Goal: Navigation & Orientation: Find specific page/section

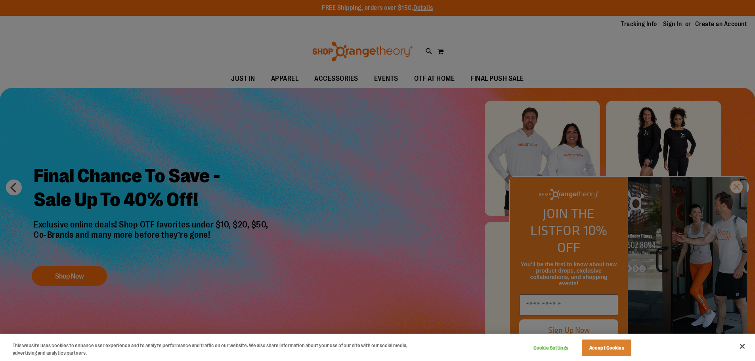
click at [740, 205] on div at bounding box center [377, 180] width 755 height 361
click at [621, 347] on button "Accept Cookies" at bounding box center [607, 348] width 50 height 17
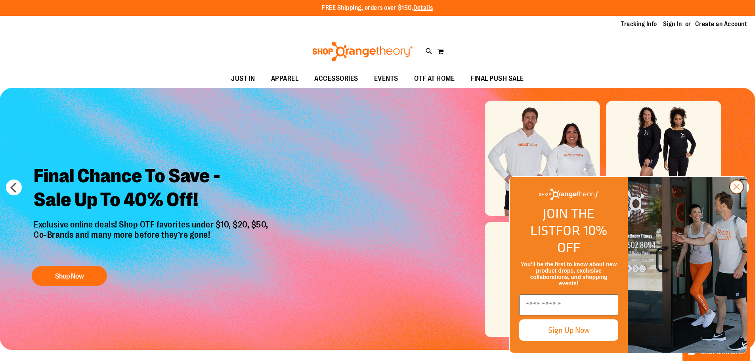
click at [739, 190] on icon "Close dialog" at bounding box center [737, 187] width 6 height 6
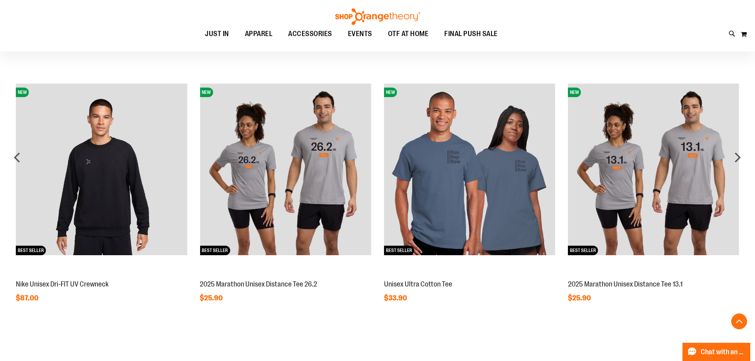
scroll to position [662, 0]
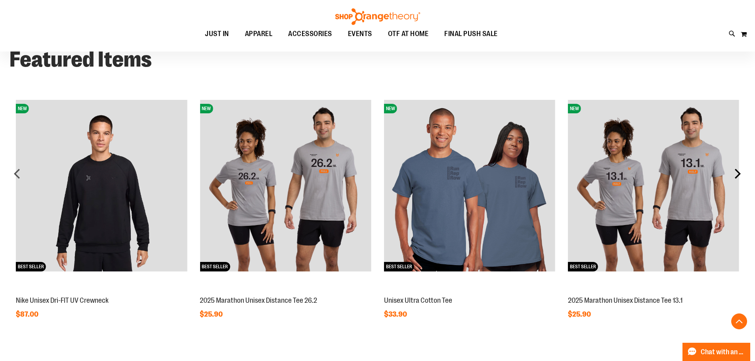
click at [738, 178] on div "next" at bounding box center [738, 174] width 16 height 16
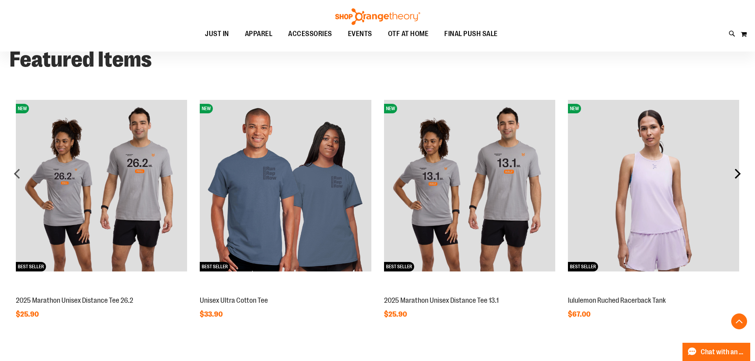
click at [738, 178] on div "next" at bounding box center [738, 174] width 16 height 16
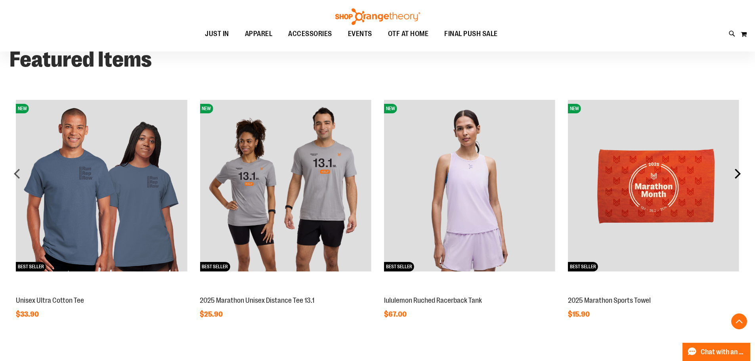
click at [738, 178] on div "next" at bounding box center [738, 174] width 16 height 16
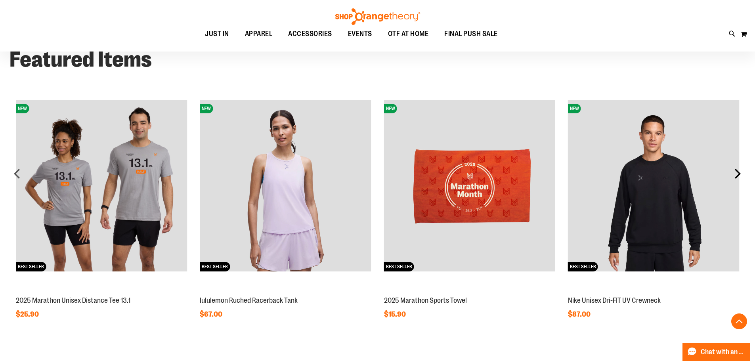
click at [738, 178] on div "next" at bounding box center [738, 174] width 16 height 16
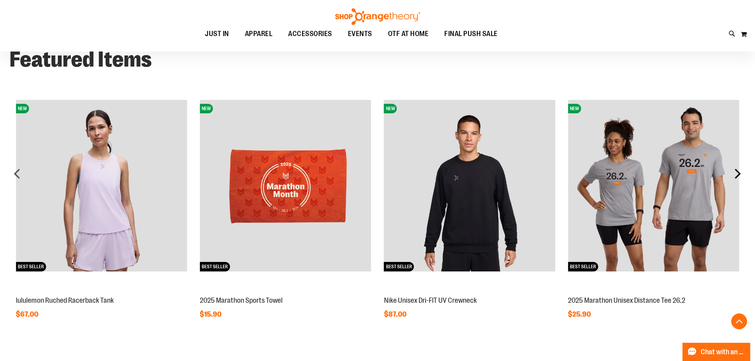
click at [738, 177] on div "next" at bounding box center [738, 174] width 16 height 16
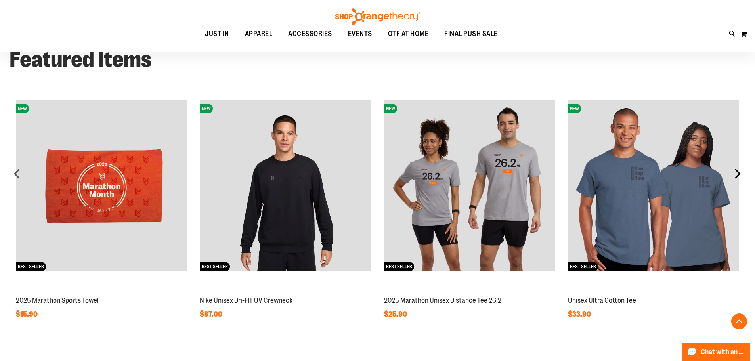
click at [738, 176] on div "next" at bounding box center [738, 174] width 16 height 16
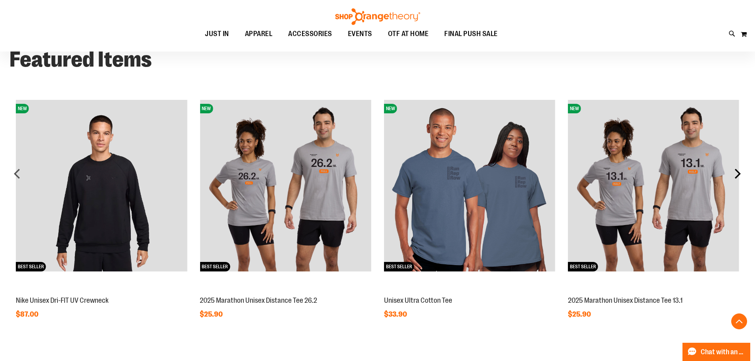
click at [738, 176] on div "next" at bounding box center [738, 174] width 16 height 16
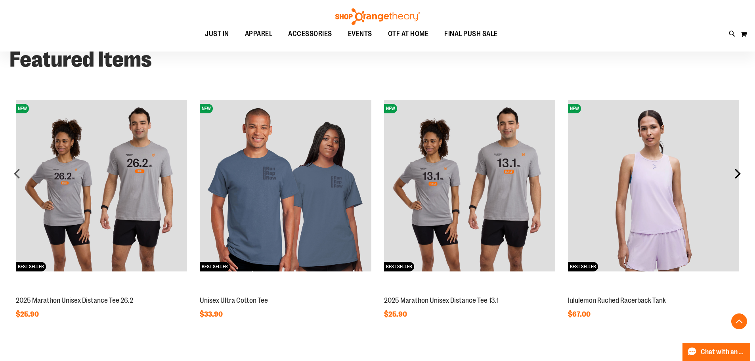
click at [738, 176] on div "next" at bounding box center [738, 174] width 16 height 16
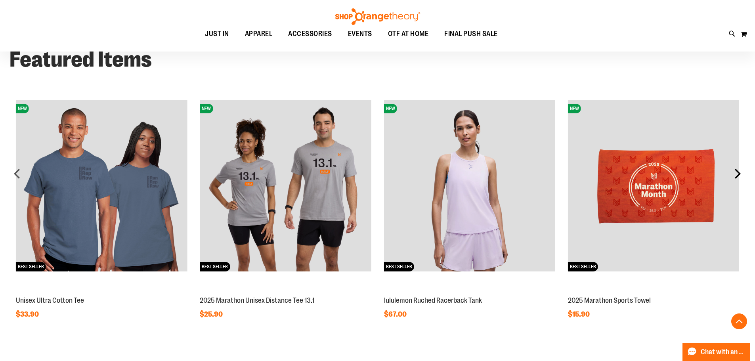
click at [738, 176] on div "next" at bounding box center [738, 174] width 16 height 16
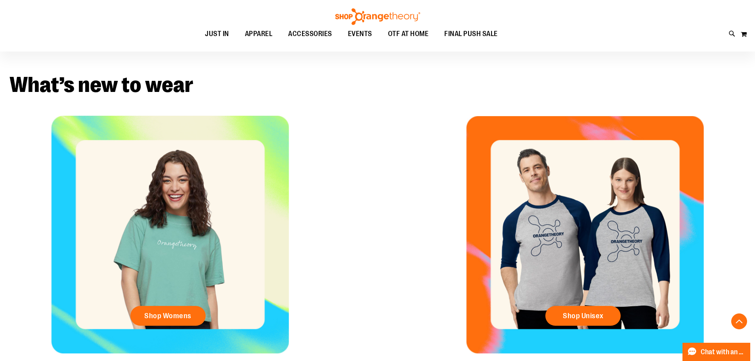
scroll to position [293, 0]
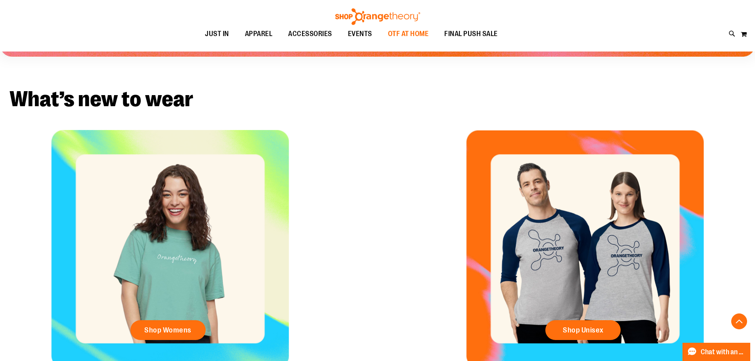
click at [413, 33] on span "OTF AT HOME" at bounding box center [408, 34] width 41 height 18
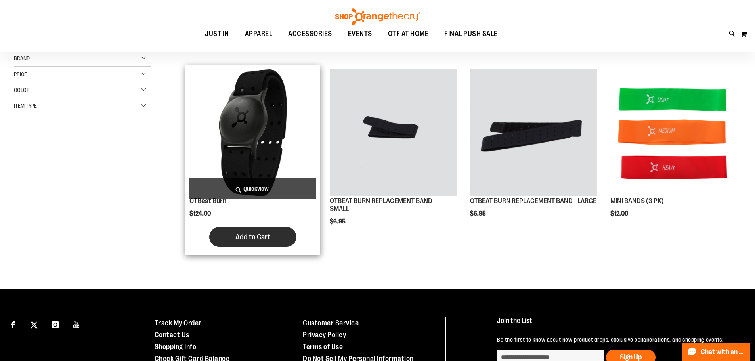
scroll to position [83, 0]
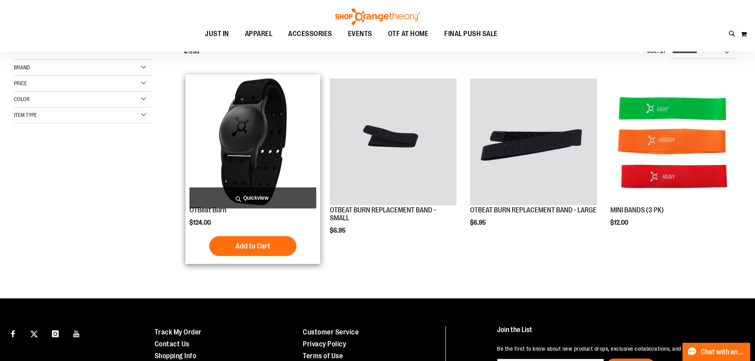
click at [263, 138] on img "product" at bounding box center [253, 142] width 127 height 127
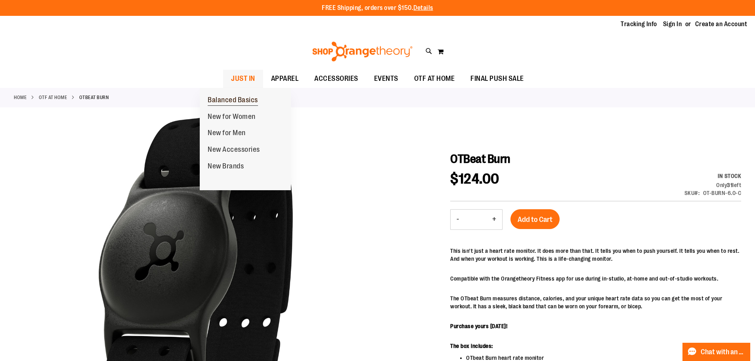
click at [215, 100] on span "Balanced Basics" at bounding box center [233, 101] width 50 height 10
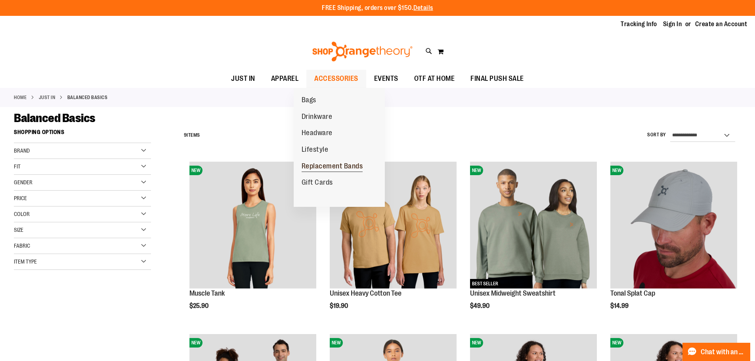
click at [332, 166] on span "Replacement Bands" at bounding box center [332, 167] width 61 height 10
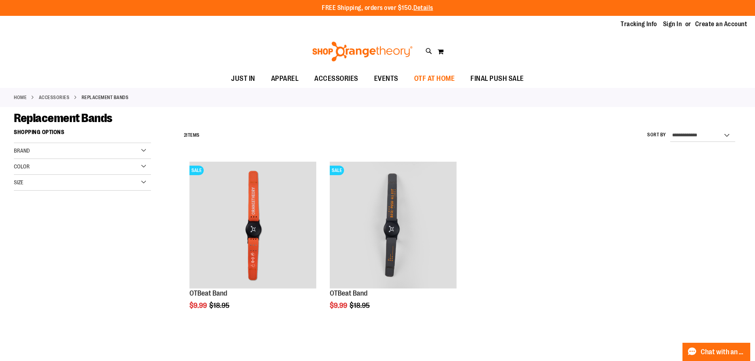
click at [446, 77] on span "OTF AT HOME" at bounding box center [434, 79] width 41 height 18
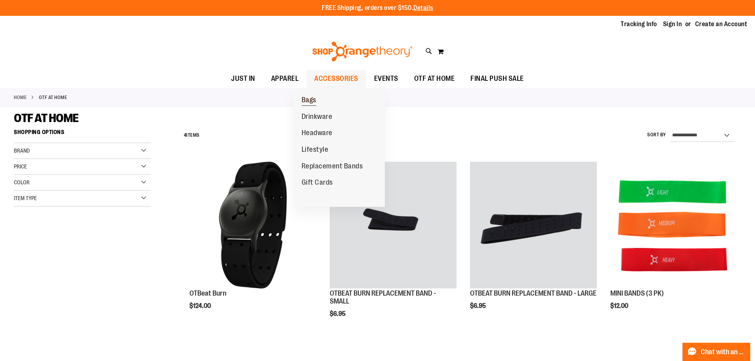
click at [310, 100] on span "Bags" at bounding box center [309, 101] width 15 height 10
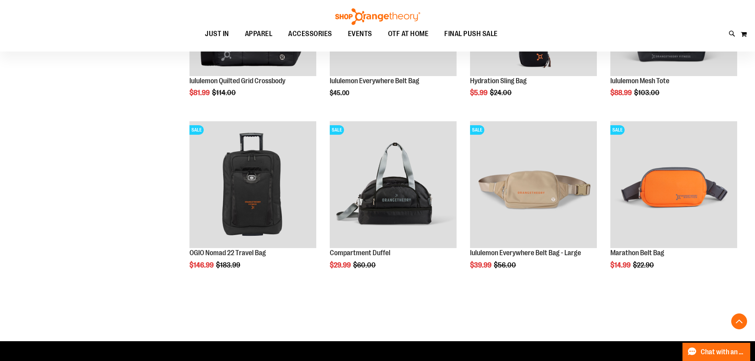
scroll to position [547, 0]
